Goal: Navigation & Orientation: Go to known website

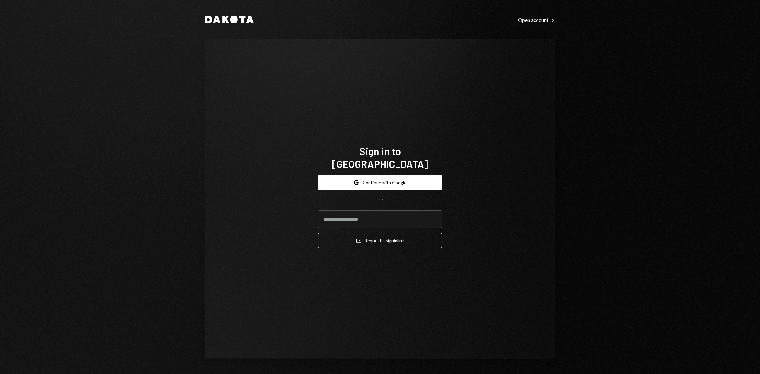
click at [377, 170] on div "Google Continue with Google OR Email Request a sign in link" at bounding box center [380, 211] width 124 height 83
click at [382, 175] on button "Google Continue with Google" at bounding box center [380, 182] width 124 height 15
